Goal: Task Accomplishment & Management: Complete application form

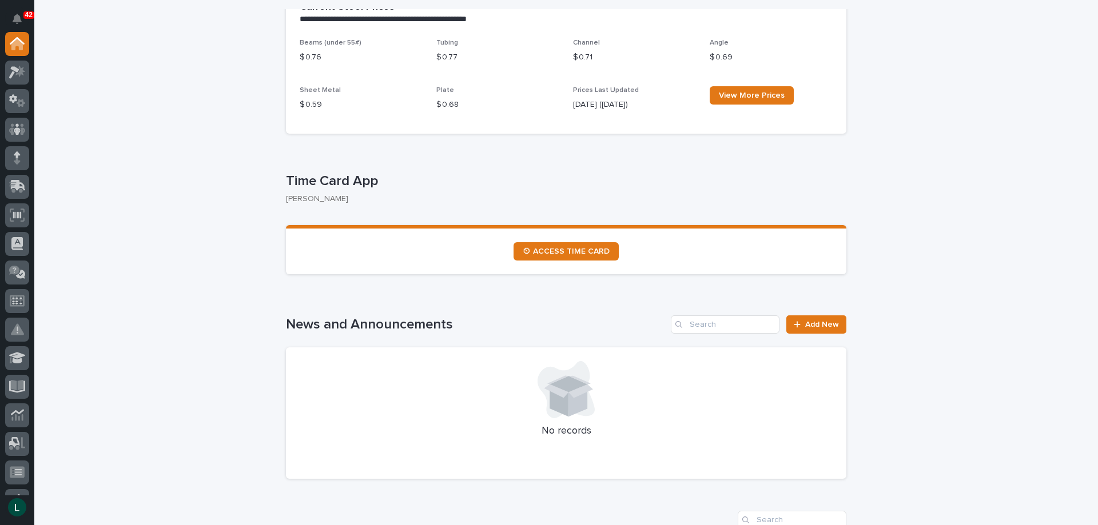
scroll to position [229, 0]
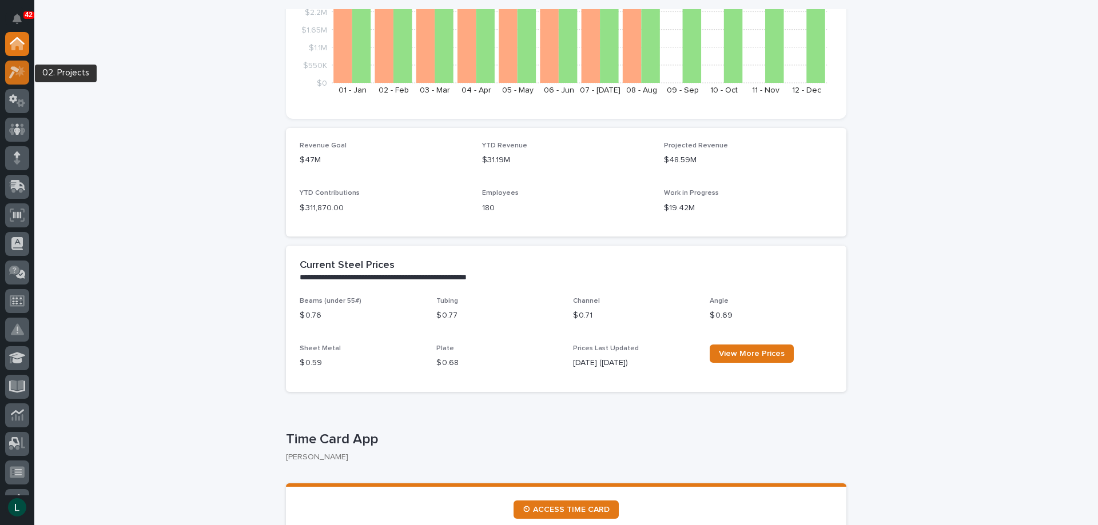
click at [22, 71] on icon at bounding box center [20, 70] width 10 height 11
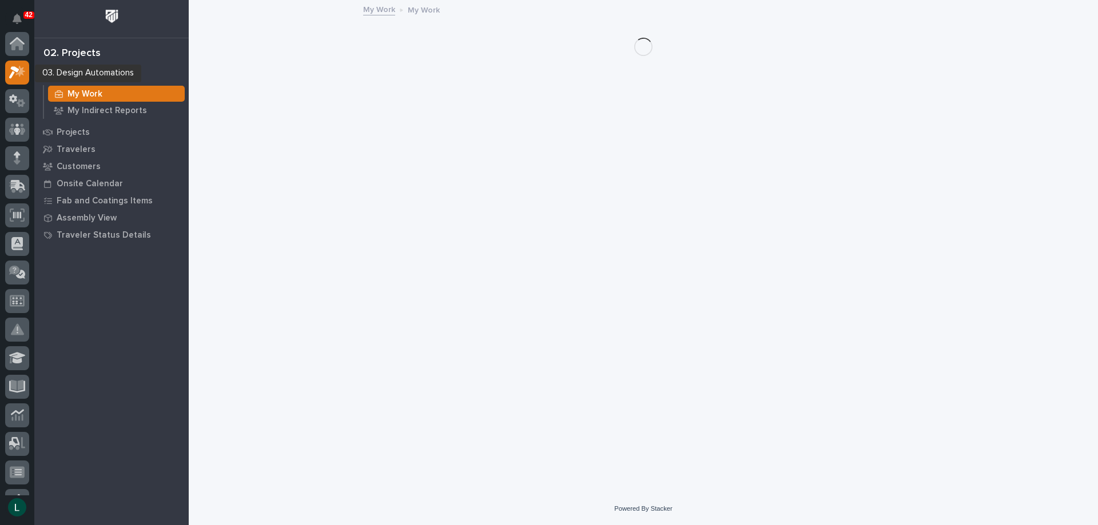
scroll to position [29, 0]
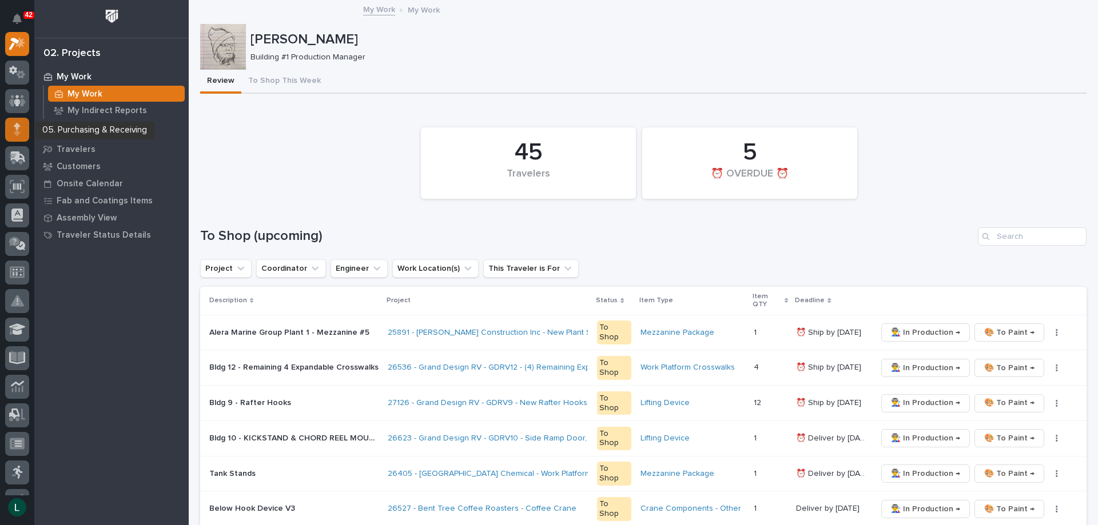
click at [17, 125] on icon at bounding box center [17, 126] width 7 height 6
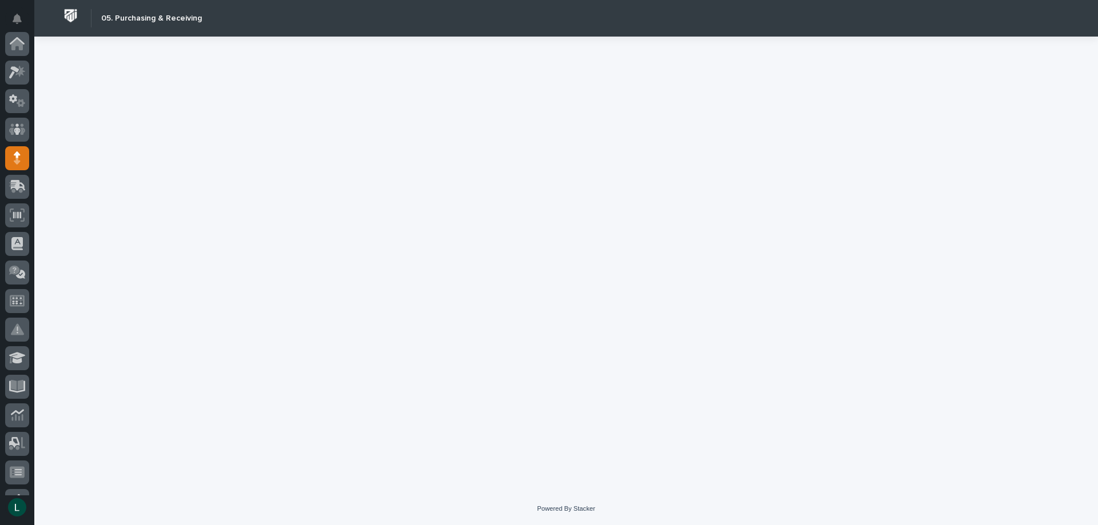
scroll to position [114, 0]
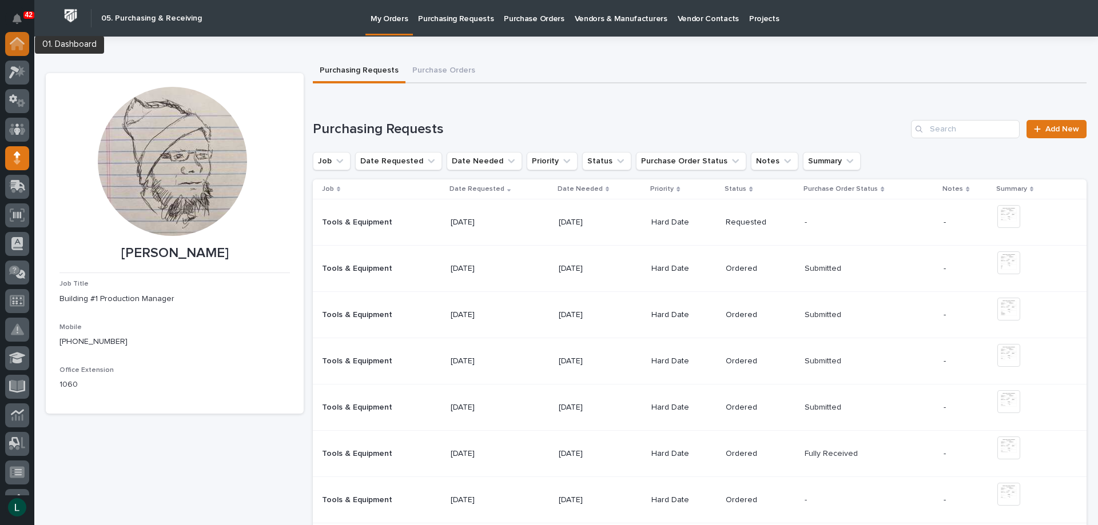
click at [19, 45] on icon at bounding box center [16, 44] width 11 height 11
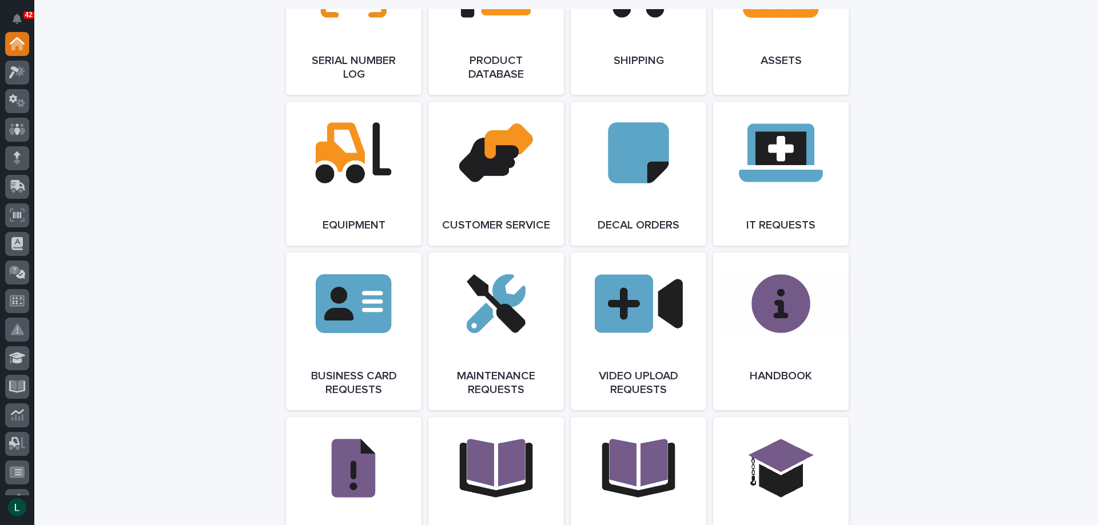
scroll to position [1601, 0]
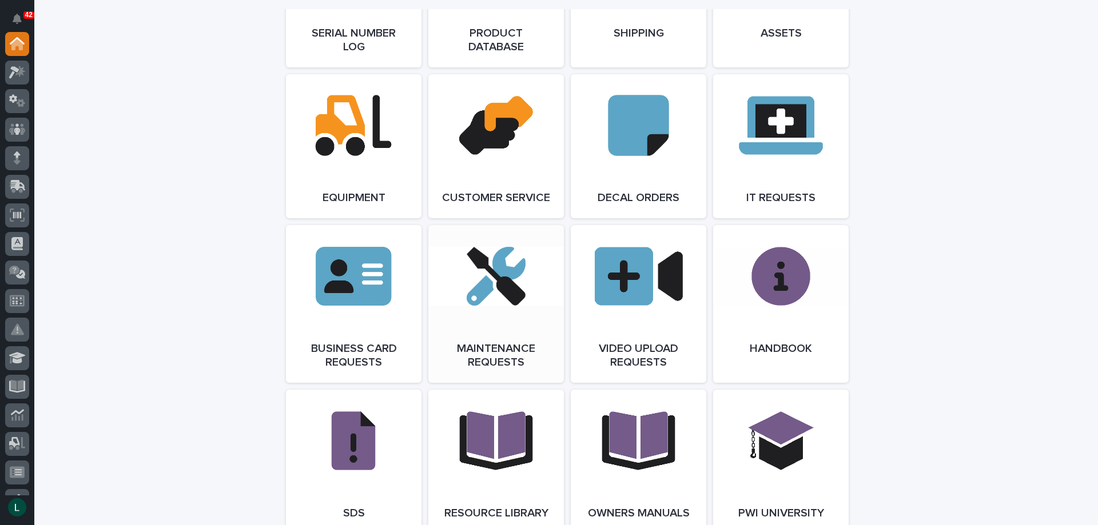
click at [497, 298] on link "Open Link" at bounding box center [495, 304] width 135 height 158
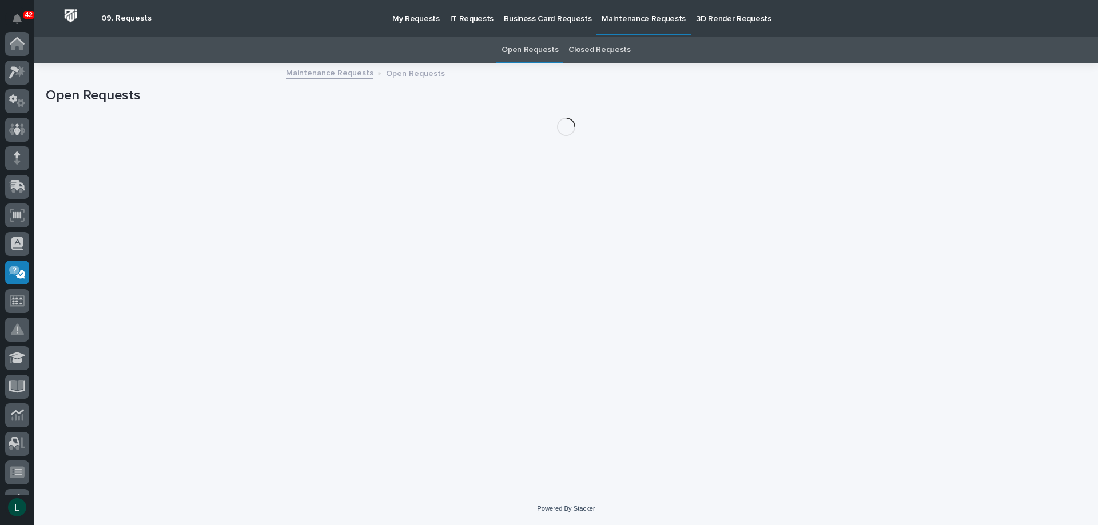
scroll to position [222, 0]
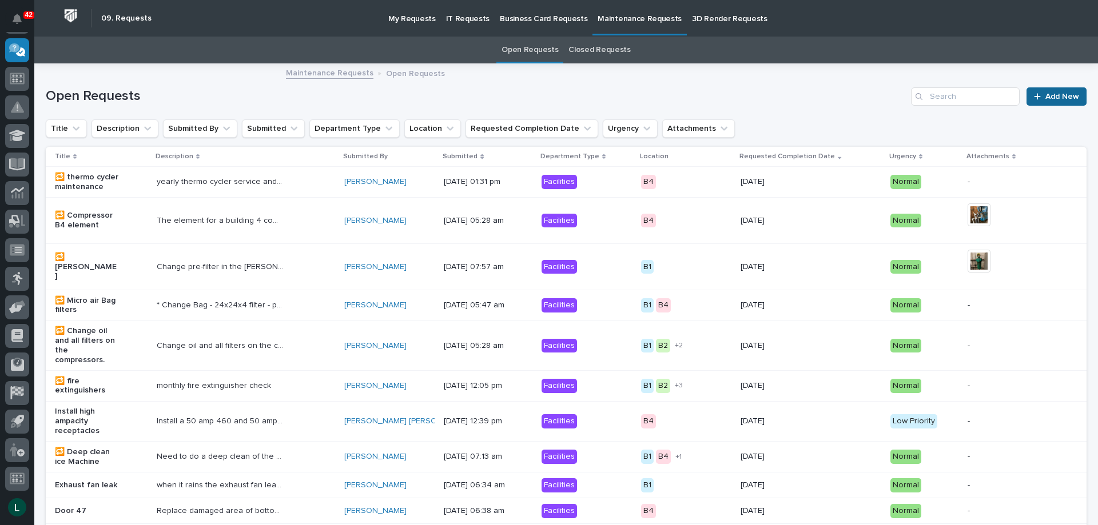
click at [1041, 91] on link "Add New" at bounding box center [1056, 96] width 60 height 18
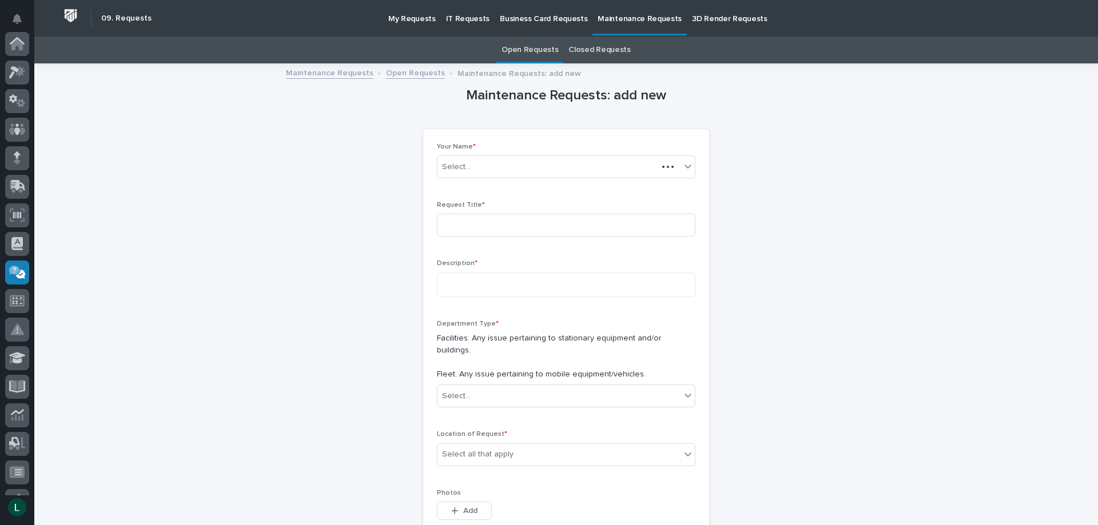
scroll to position [222, 0]
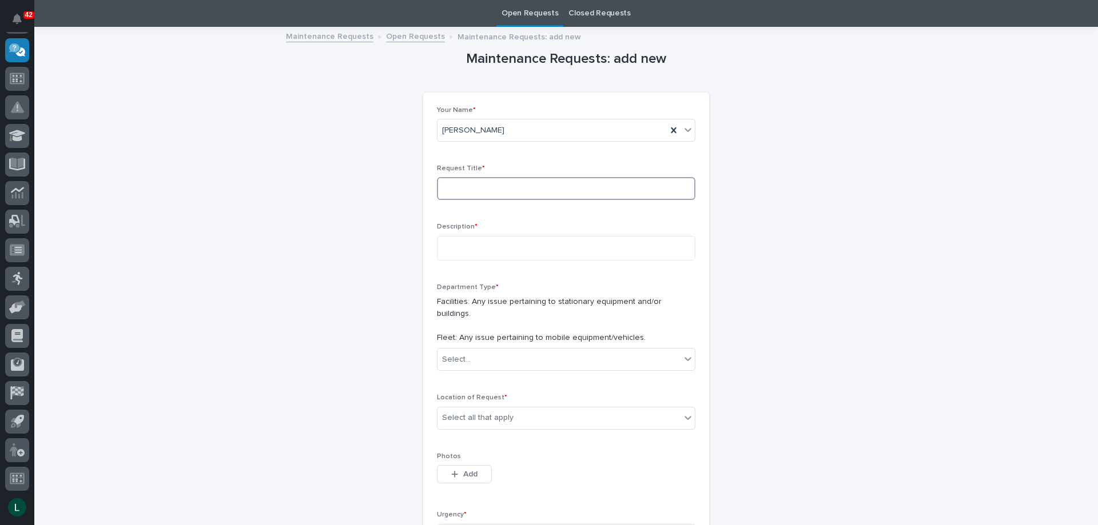
click at [505, 187] on input at bounding box center [566, 188] width 258 height 23
type input "welder repair"
click at [528, 251] on textarea at bounding box center [566, 248] width 258 height 25
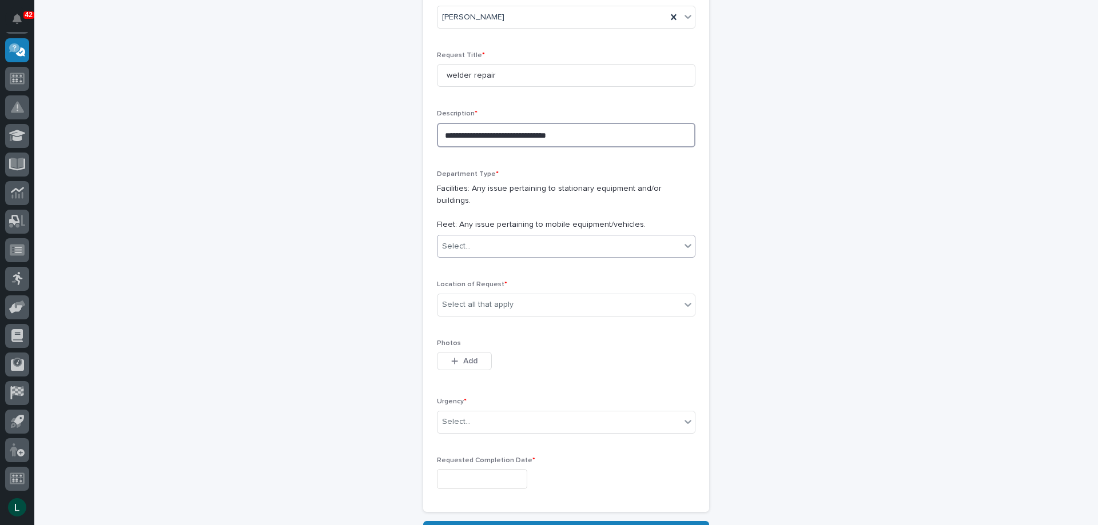
scroll to position [151, 0]
type textarea "**********"
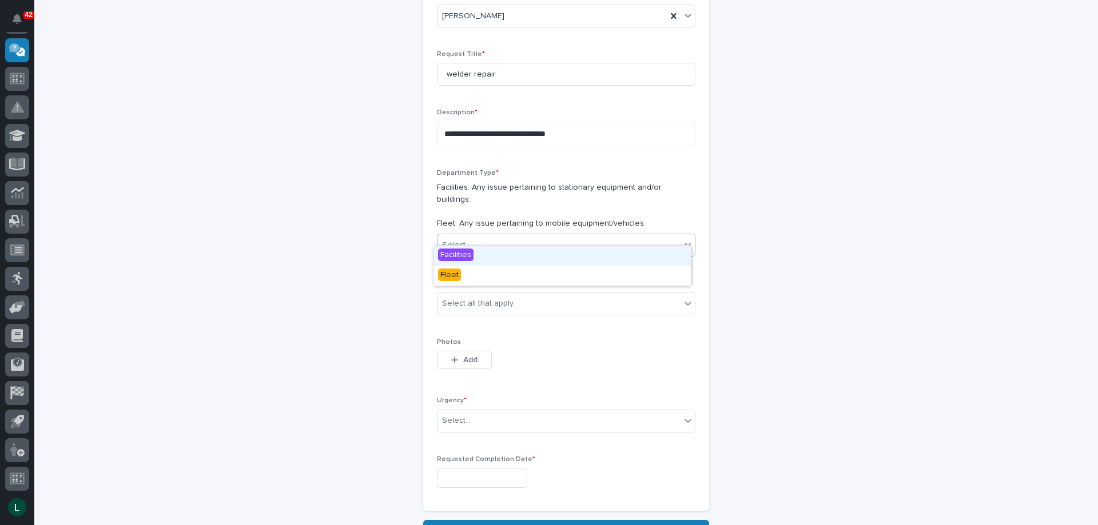
click at [504, 236] on div "Select..." at bounding box center [558, 245] width 243 height 19
click at [465, 254] on span "Facilities" at bounding box center [455, 255] width 35 height 13
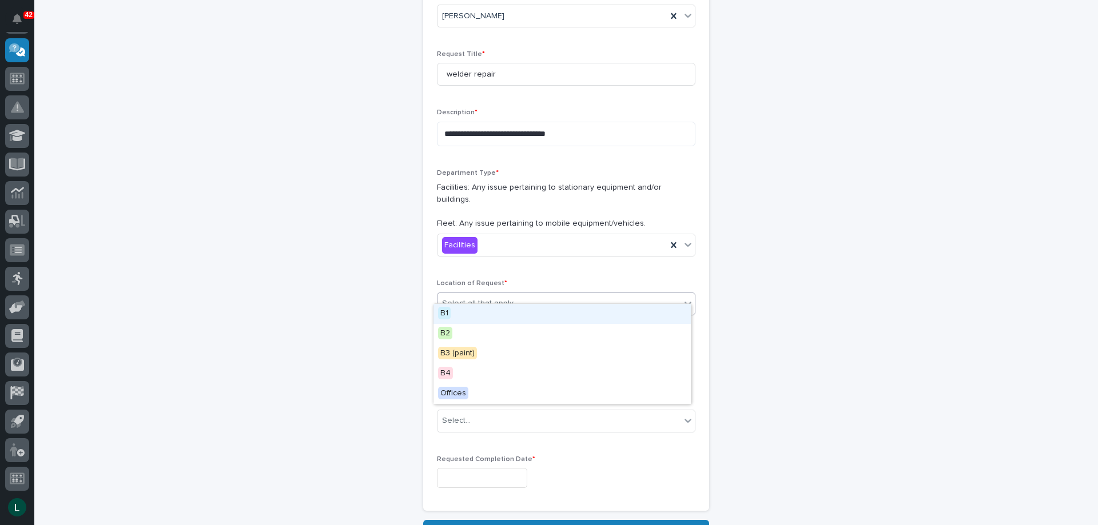
click at [530, 294] on div "Select all that apply" at bounding box center [558, 303] width 243 height 19
click at [523, 312] on div "B1" at bounding box center [561, 314] width 257 height 20
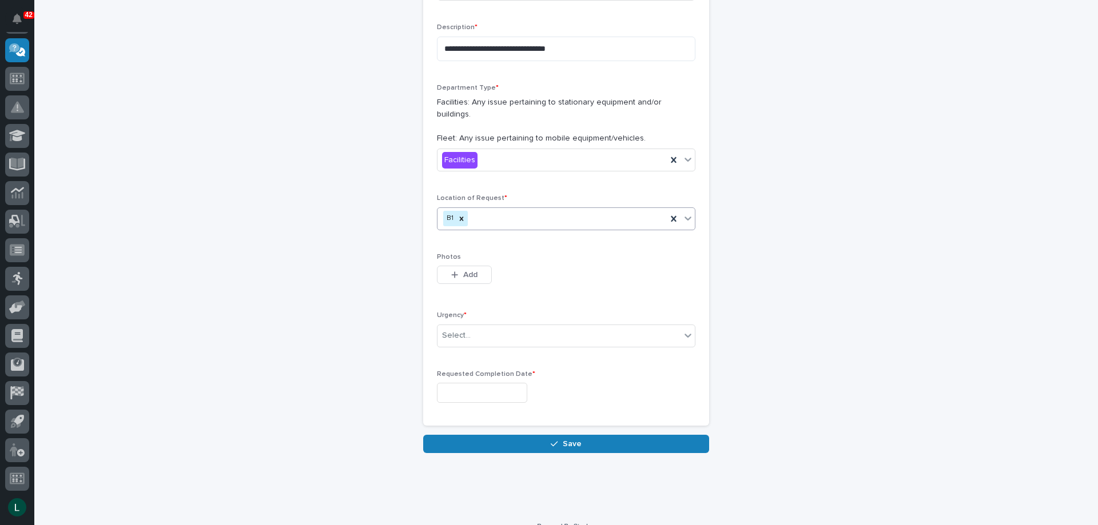
scroll to position [242, 0]
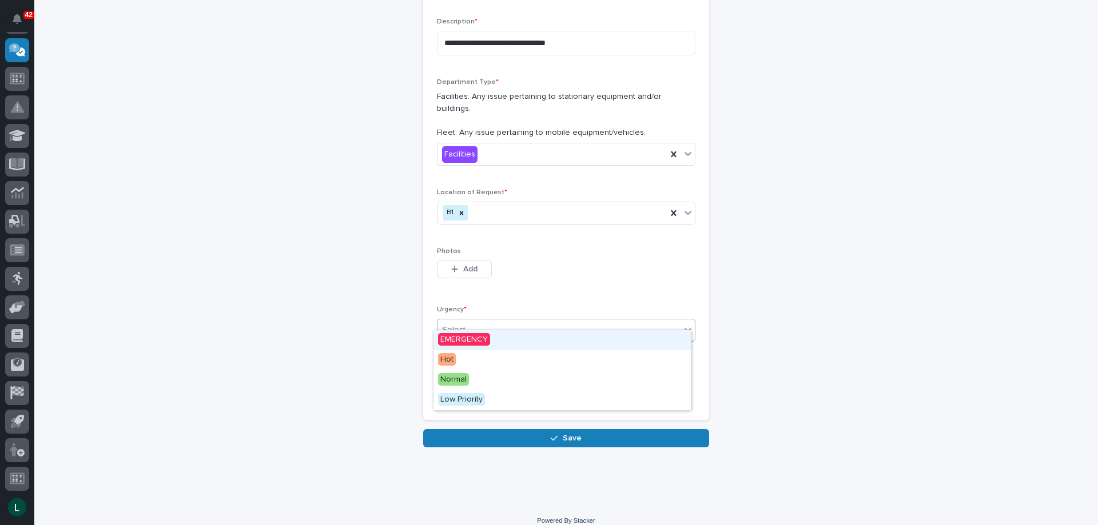
click at [516, 321] on div "Select..." at bounding box center [558, 330] width 243 height 19
click at [591, 353] on div "Hot" at bounding box center [561, 360] width 257 height 20
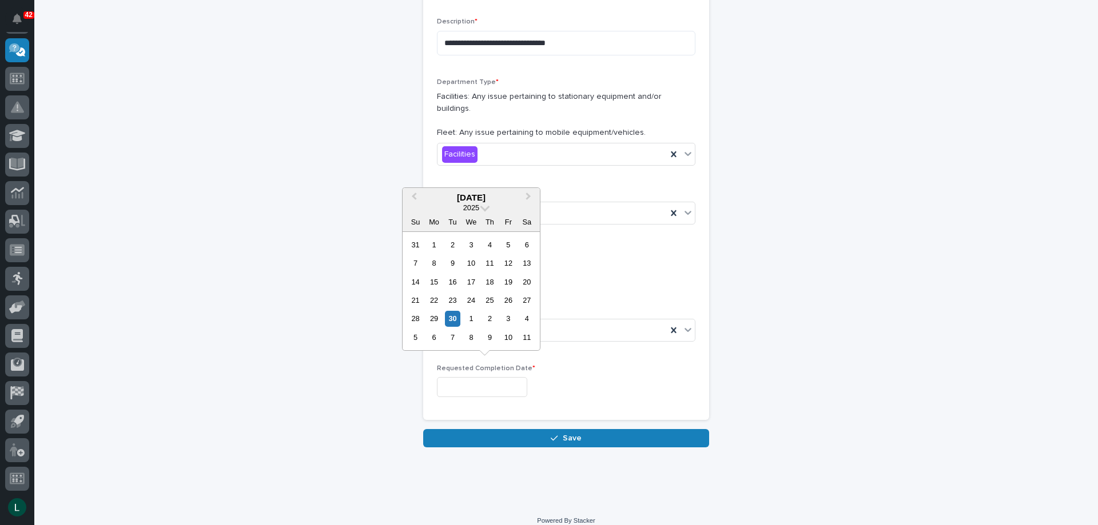
click at [481, 377] on input "text" at bounding box center [482, 387] width 90 height 20
click at [452, 317] on div "30" at bounding box center [452, 318] width 15 height 15
type input "**********"
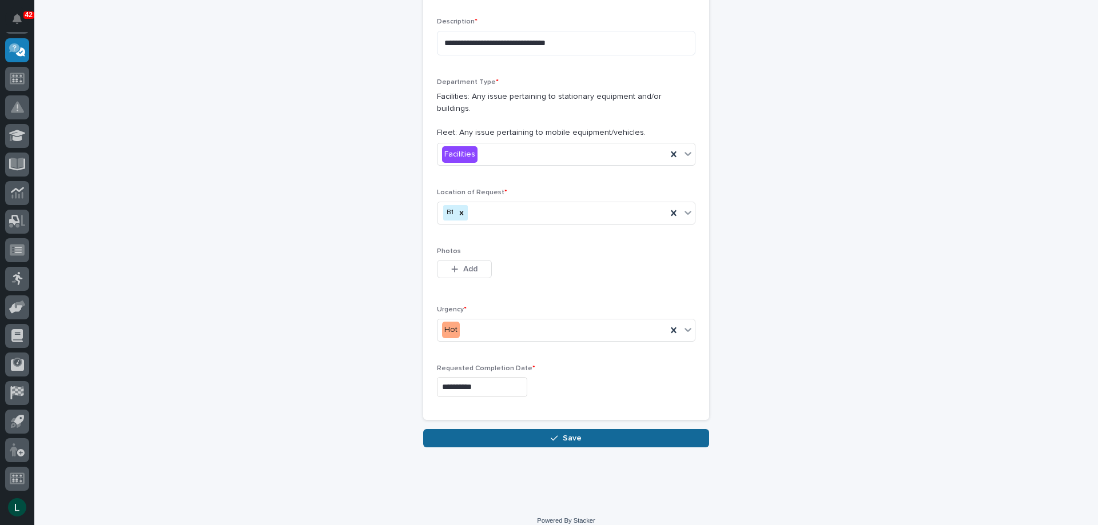
click at [563, 433] on span "Save" at bounding box center [572, 438] width 19 height 10
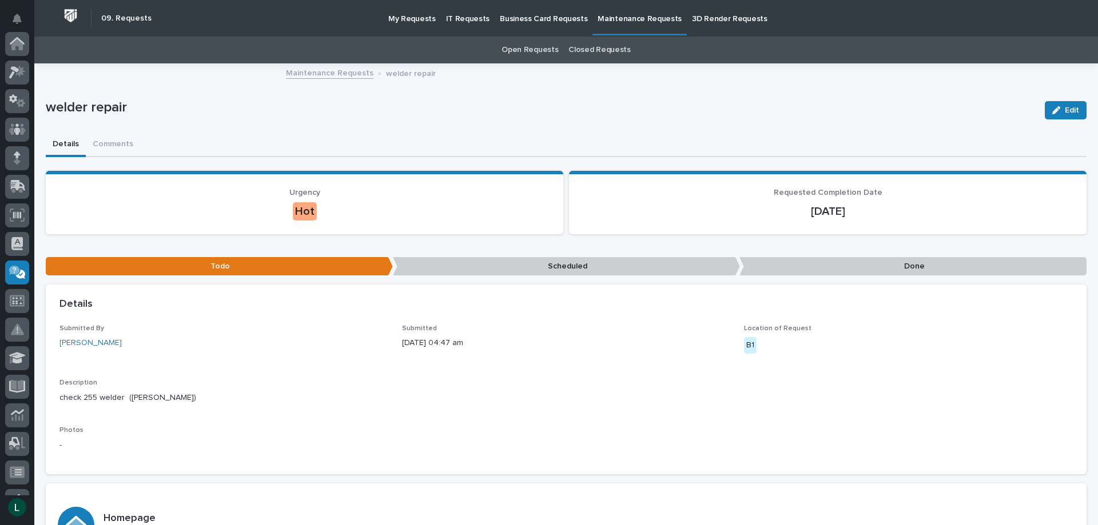
scroll to position [222, 0]
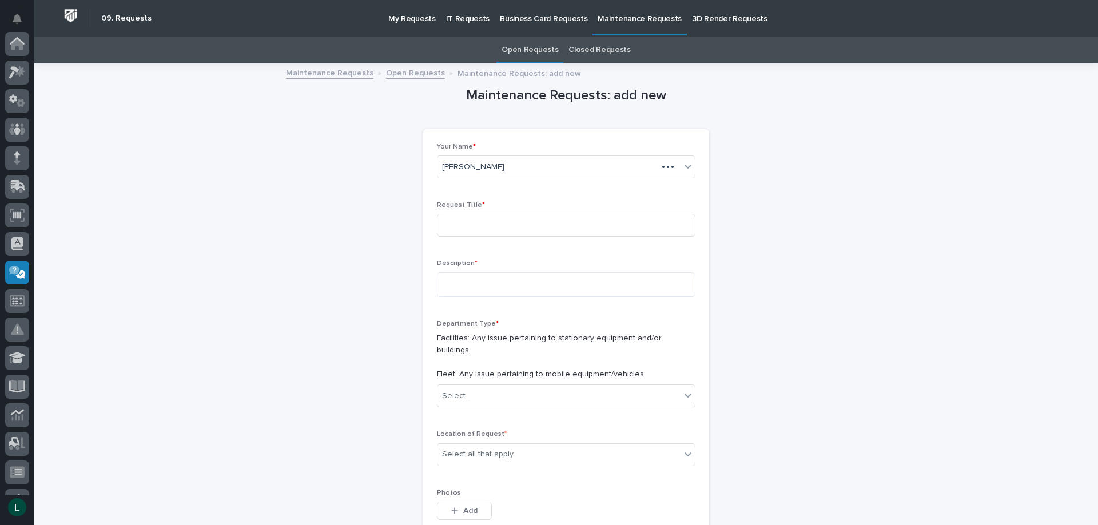
scroll to position [37, 0]
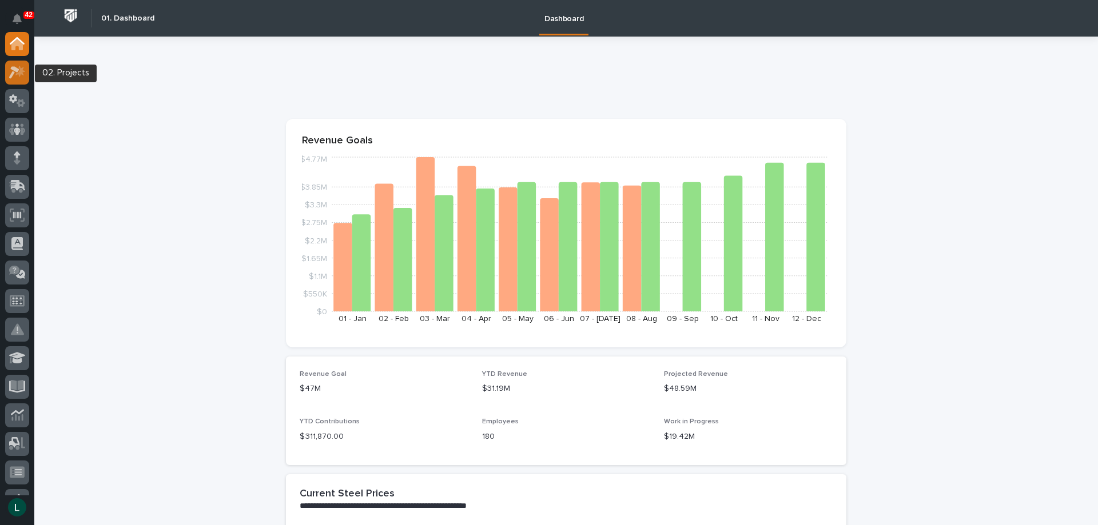
click at [26, 71] on div at bounding box center [17, 73] width 24 height 24
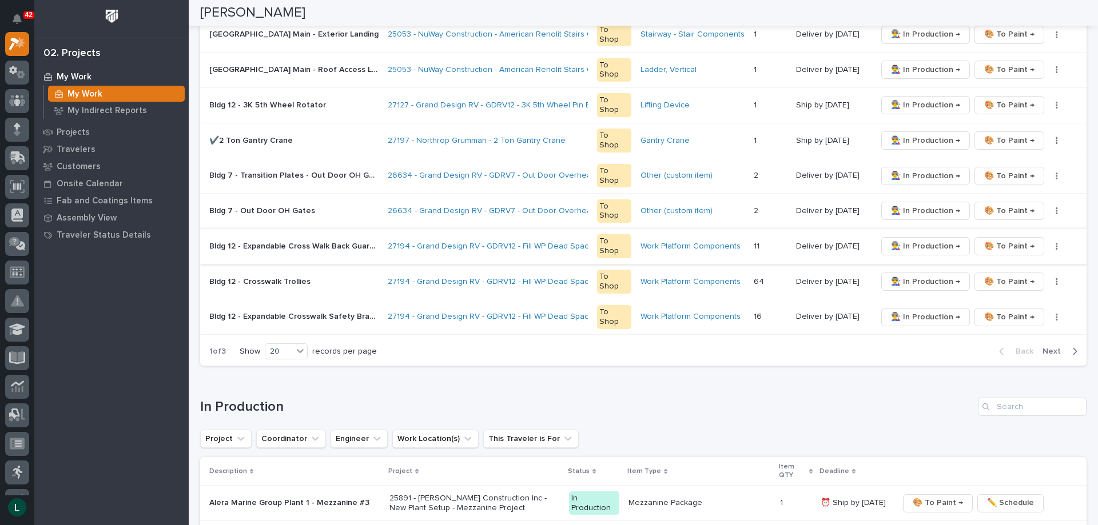
scroll to position [686, 0]
click at [284, 351] on div "20" at bounding box center [278, 352] width 27 height 12
click at [278, 394] on div "30" at bounding box center [287, 395] width 42 height 14
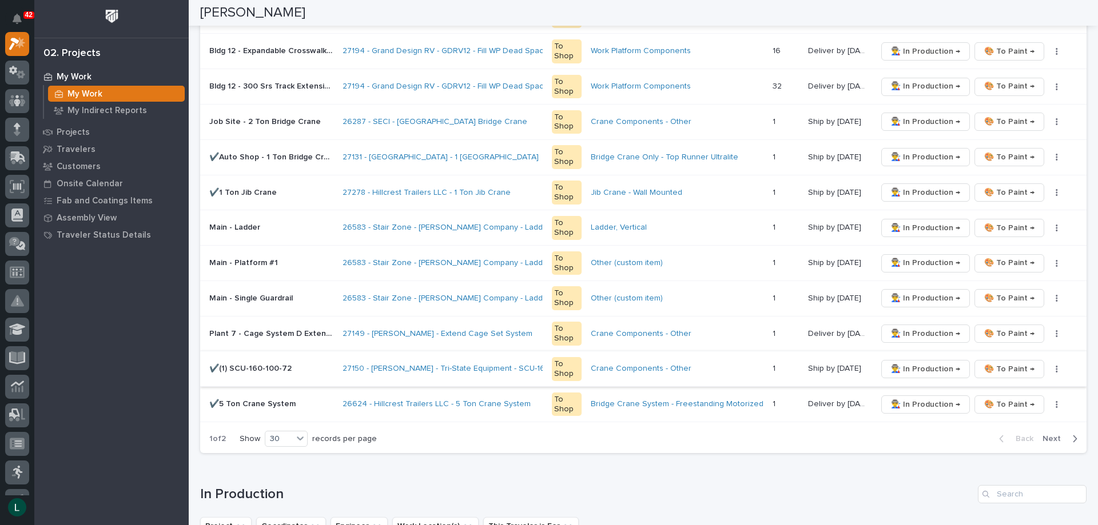
scroll to position [972, 0]
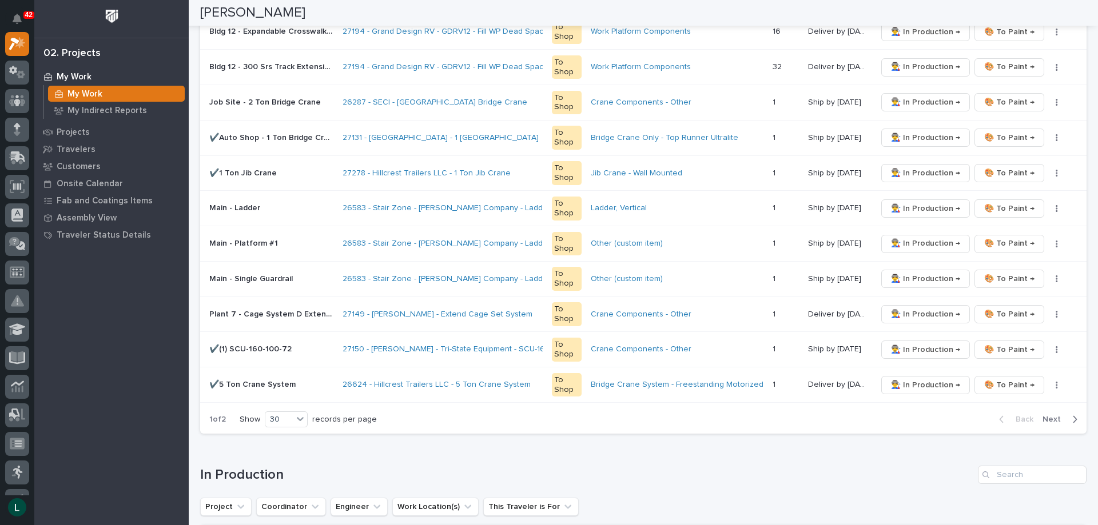
click at [1073, 418] on icon "button" at bounding box center [1075, 419] width 4 height 7
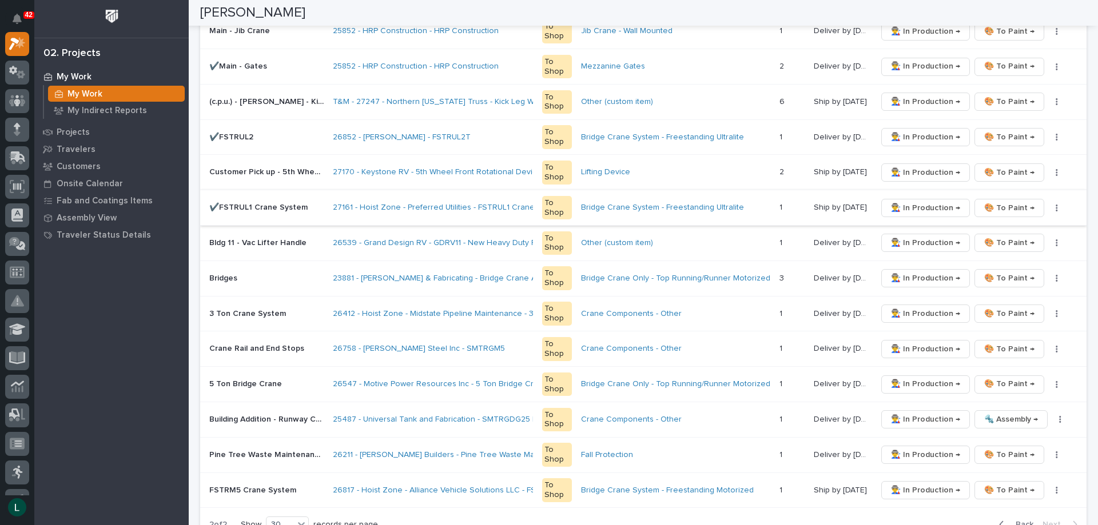
scroll to position [364, 0]
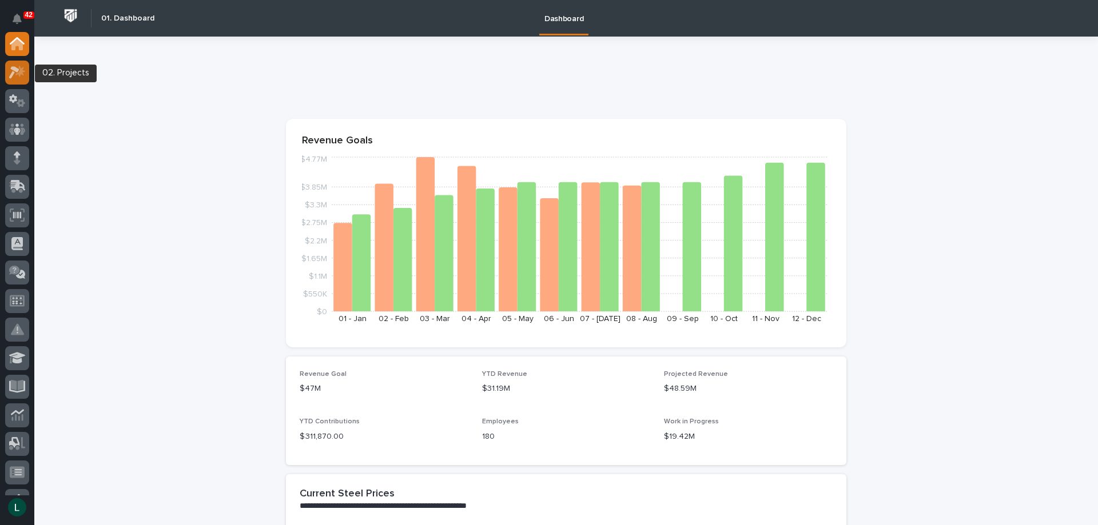
click at [17, 69] on icon at bounding box center [14, 72] width 10 height 13
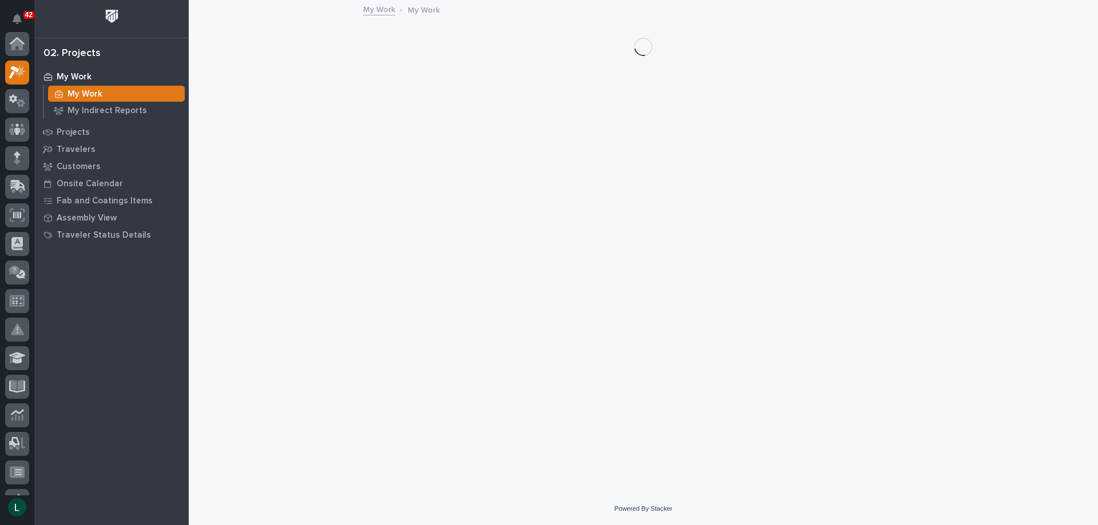
scroll to position [29, 0]
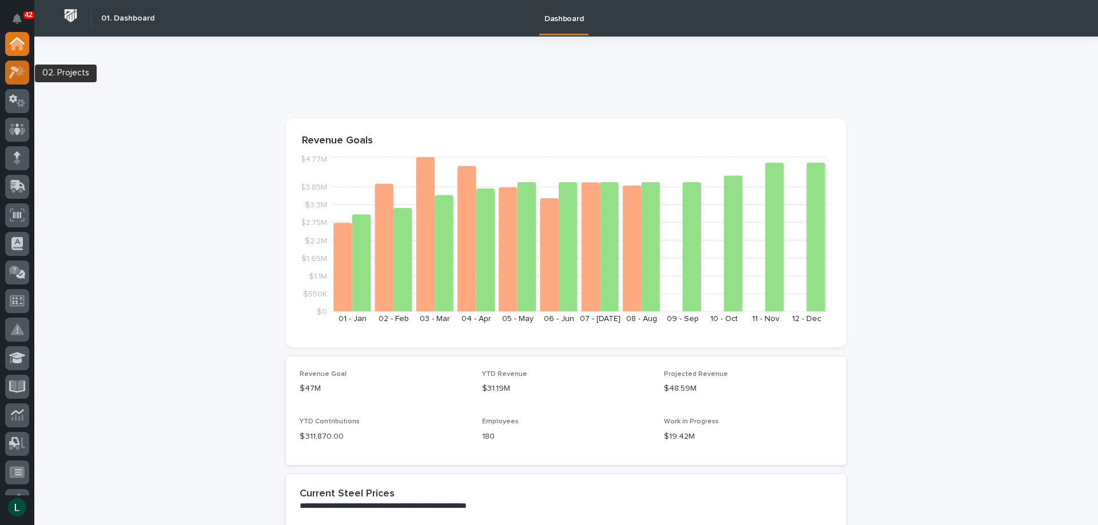
click at [21, 67] on icon at bounding box center [20, 70] width 10 height 11
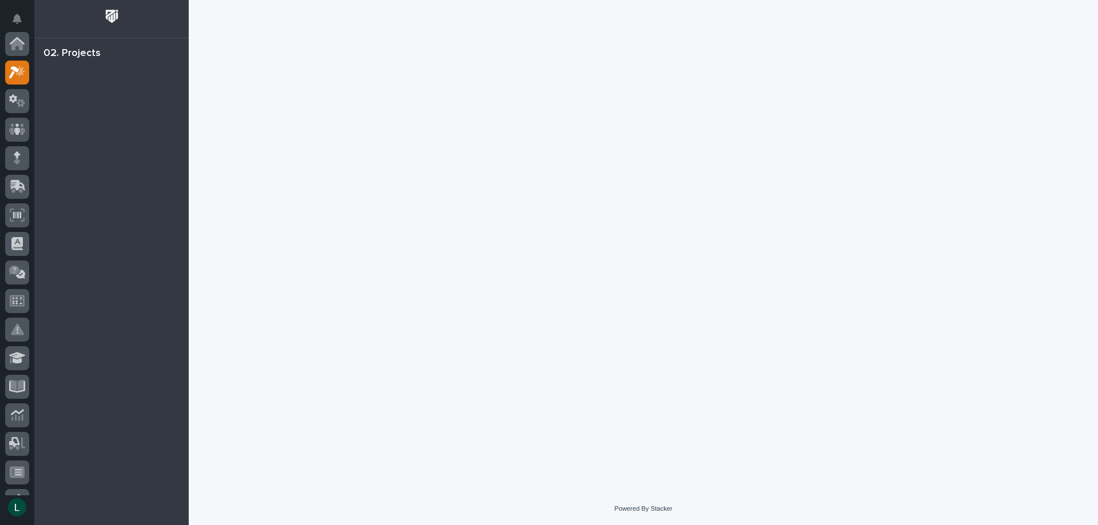
scroll to position [29, 0]
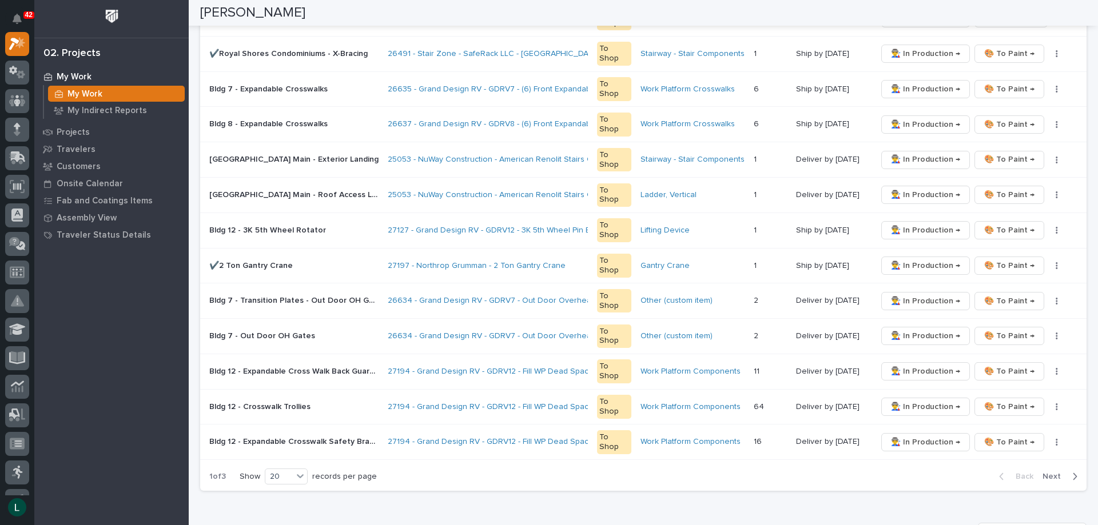
scroll to position [572, 0]
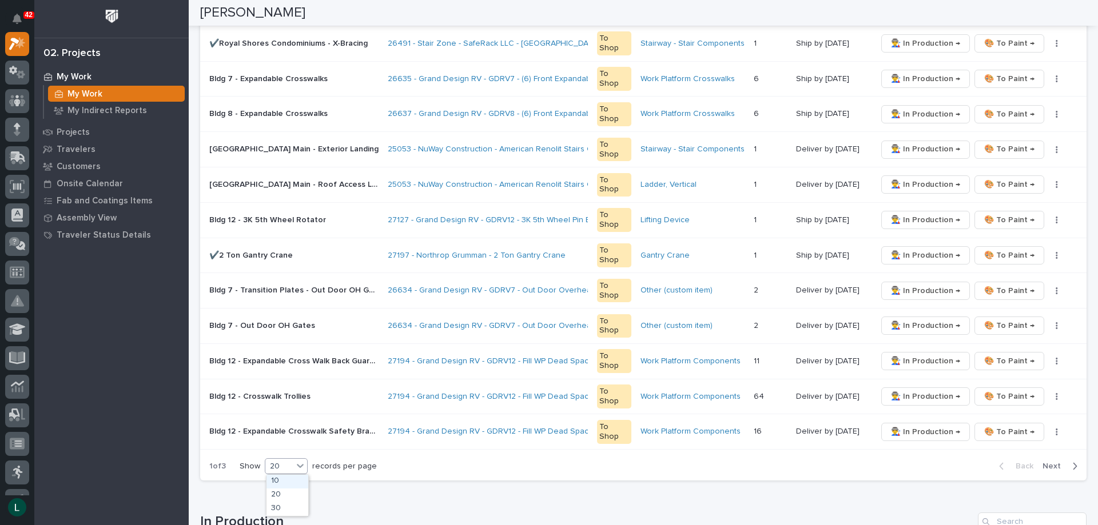
click at [273, 462] on div "20" at bounding box center [278, 467] width 27 height 12
click at [292, 508] on div "30" at bounding box center [287, 509] width 42 height 14
